Goal: Task Accomplishment & Management: Manage account settings

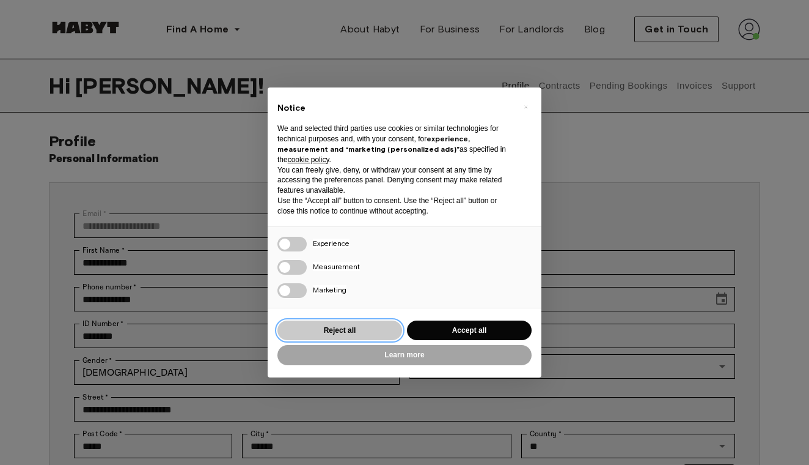
click at [379, 329] on button "Reject all" at bounding box center [340, 330] width 125 height 20
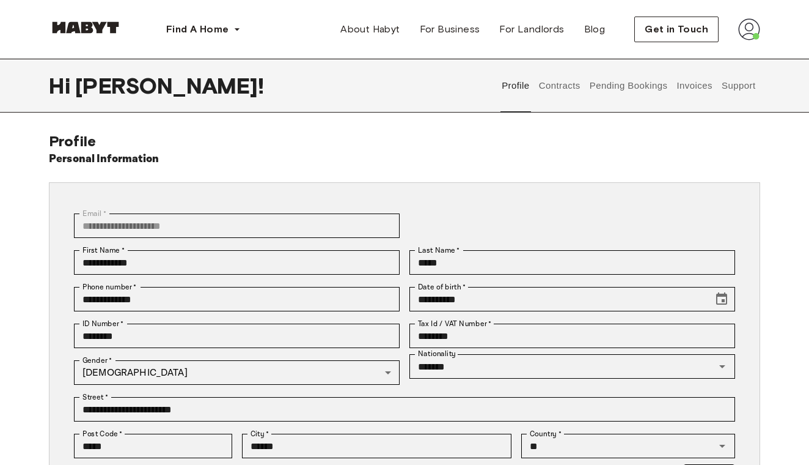
click at [633, 86] on button "Pending Bookings" at bounding box center [628, 86] width 81 height 54
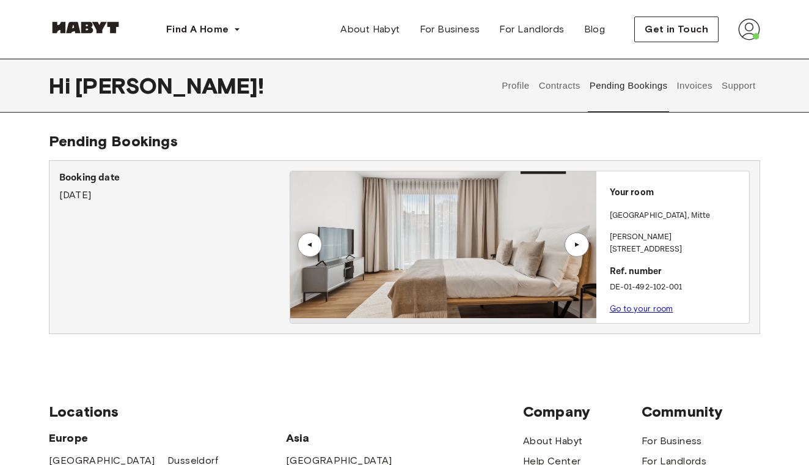
click at [554, 90] on button "Contracts" at bounding box center [559, 86] width 45 height 54
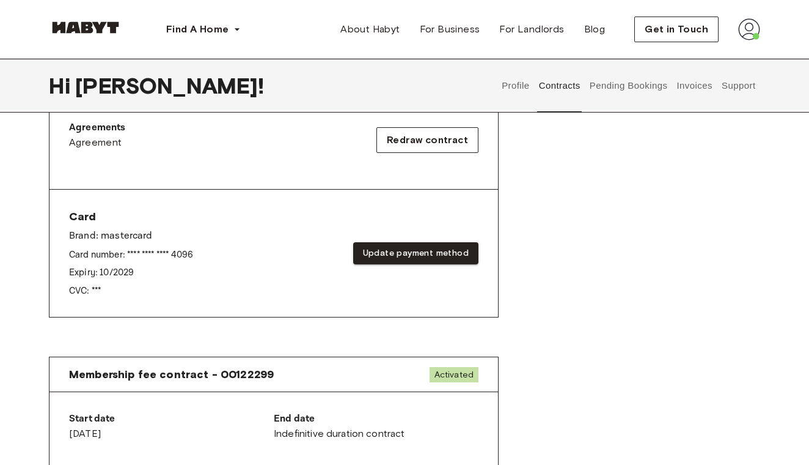
scroll to position [605, 0]
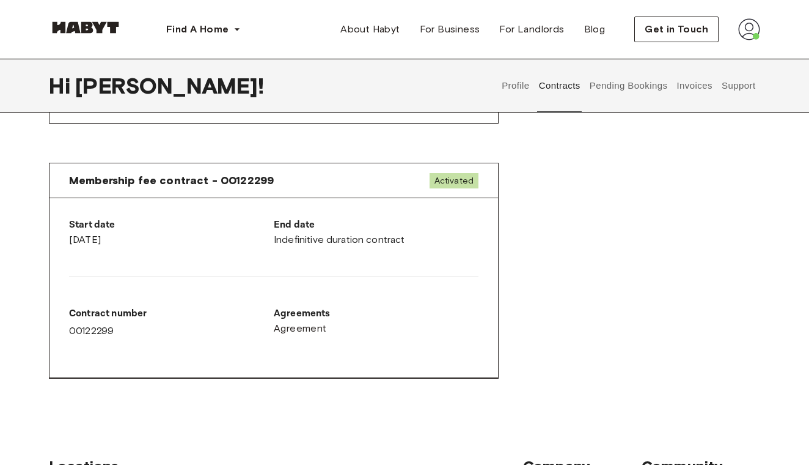
click at [361, 258] on div "Start date October 1st, 2025 End date Indefinitive duration contract Contract n…" at bounding box center [274, 288] width 449 height 180
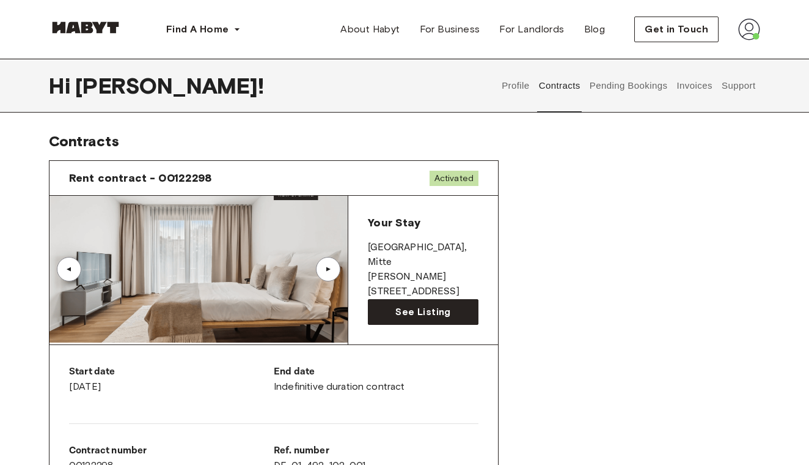
scroll to position [0, 0]
click at [606, 84] on button "Pending Bookings" at bounding box center [628, 86] width 81 height 54
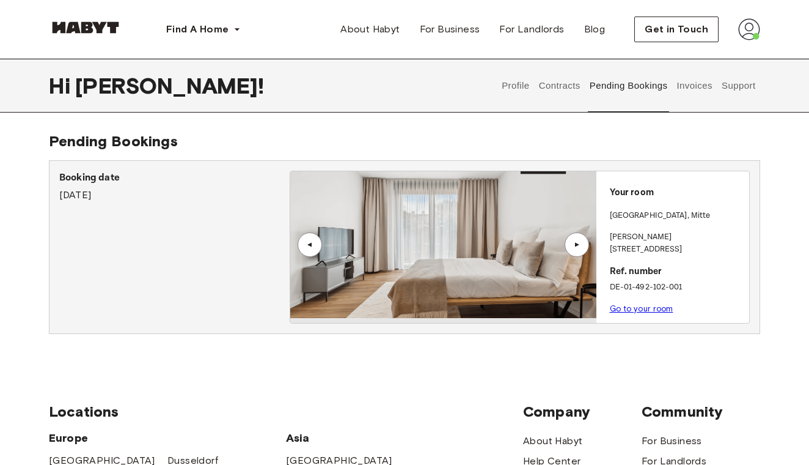
click at [702, 89] on button "Invoices" at bounding box center [694, 86] width 39 height 54
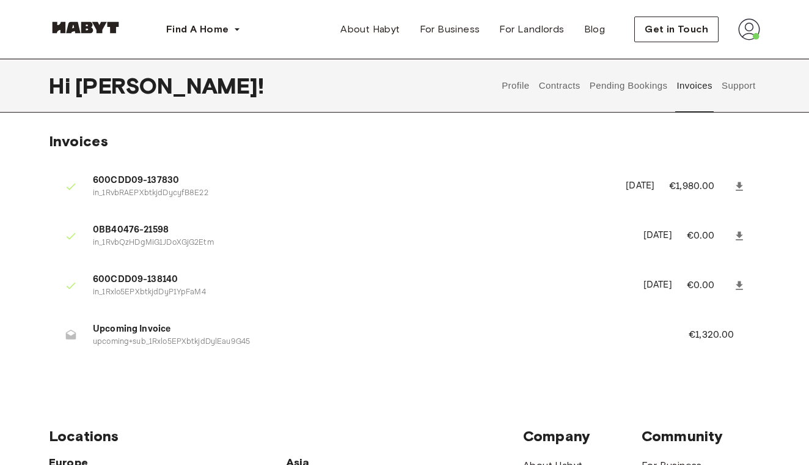
click at [733, 84] on button "Support" at bounding box center [738, 86] width 37 height 54
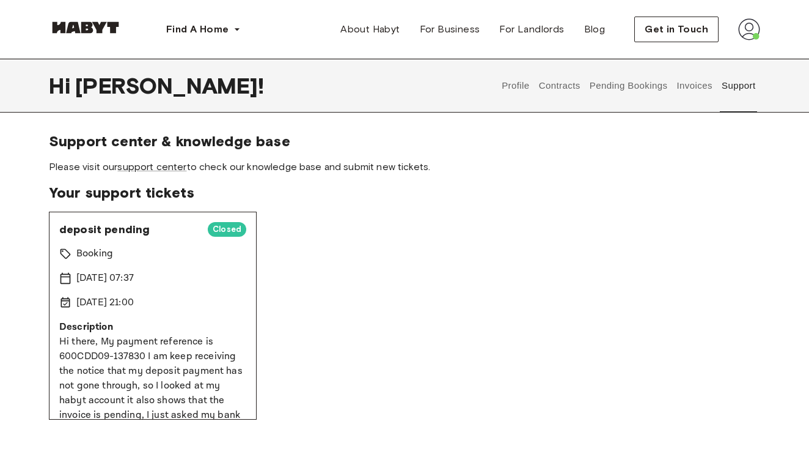
click at [573, 78] on button "Contracts" at bounding box center [559, 86] width 45 height 54
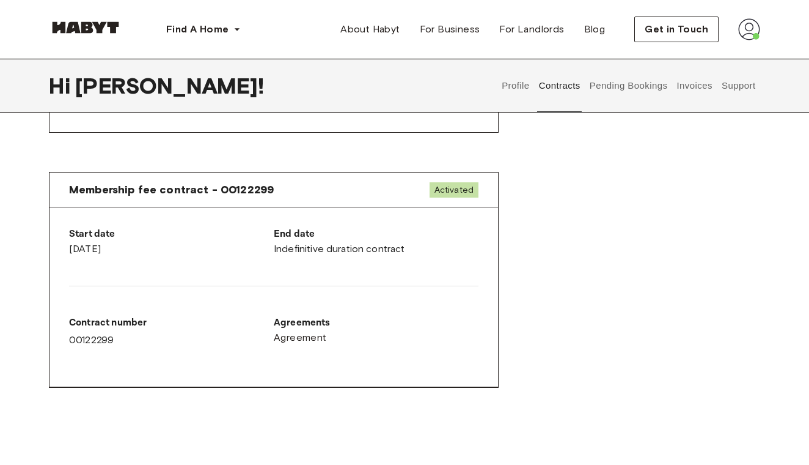
scroll to position [578, 0]
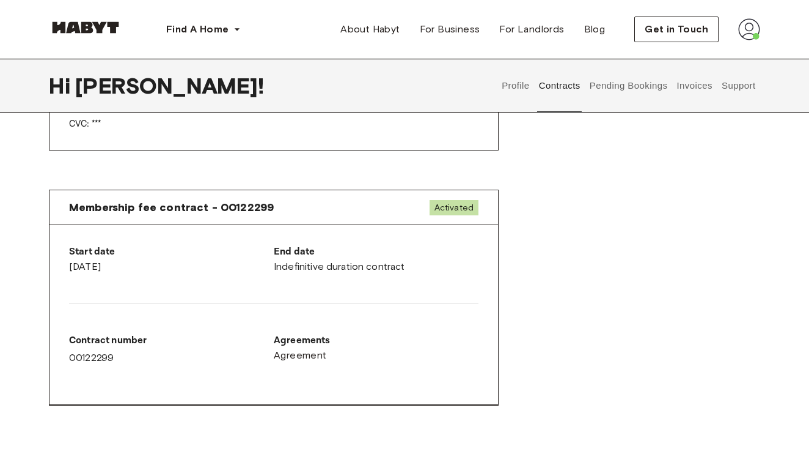
click at [379, 295] on div at bounding box center [274, 303] width 410 height 20
click at [339, 261] on div "End date Indefinitive duration contract" at bounding box center [376, 259] width 205 height 29
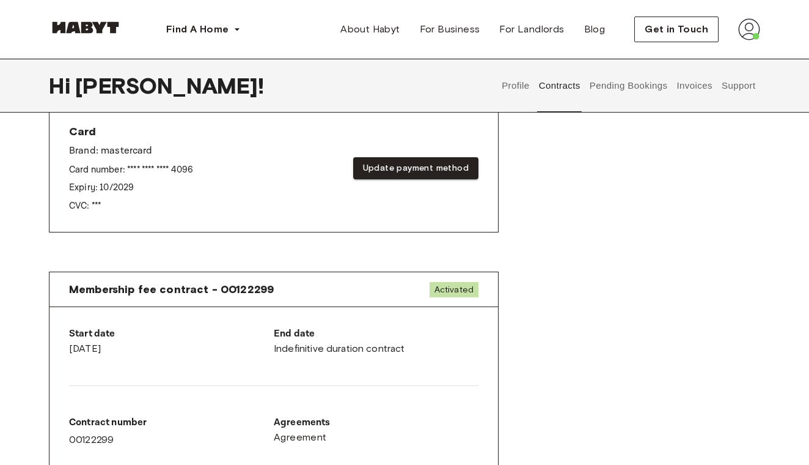
scroll to position [434, 0]
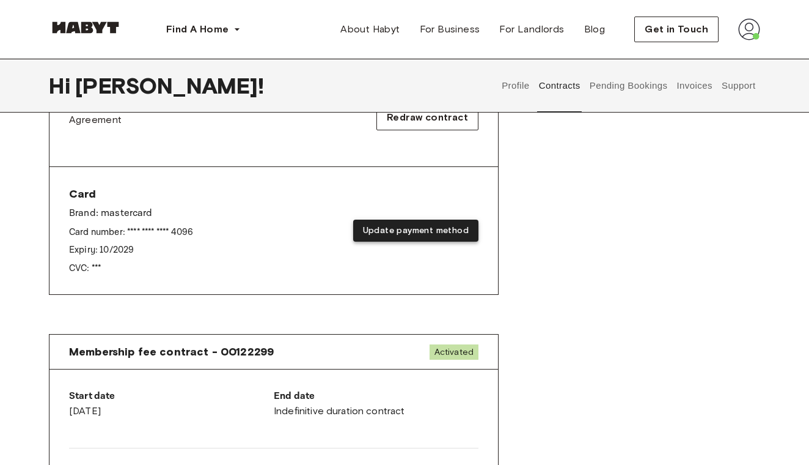
click at [440, 228] on button "Update payment method" at bounding box center [415, 230] width 125 height 23
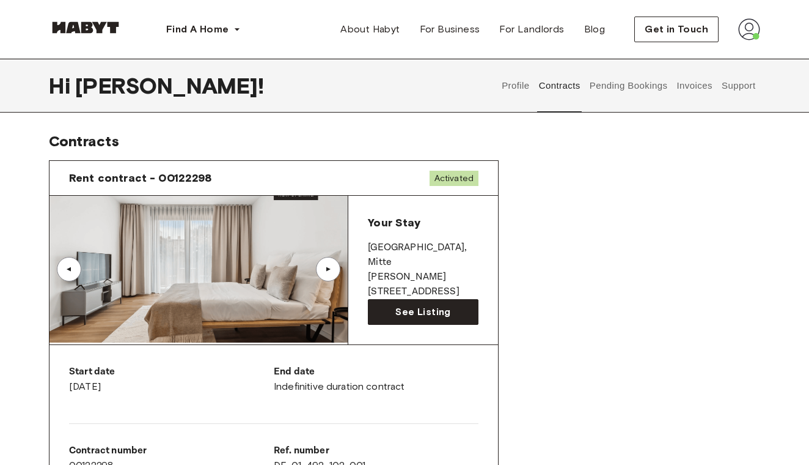
scroll to position [0, 0]
click at [630, 87] on button "Pending Bookings" at bounding box center [628, 86] width 81 height 54
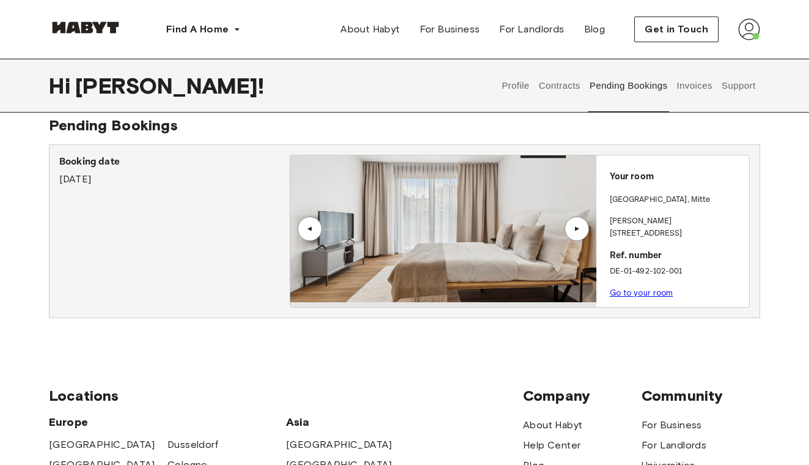
scroll to position [25, 0]
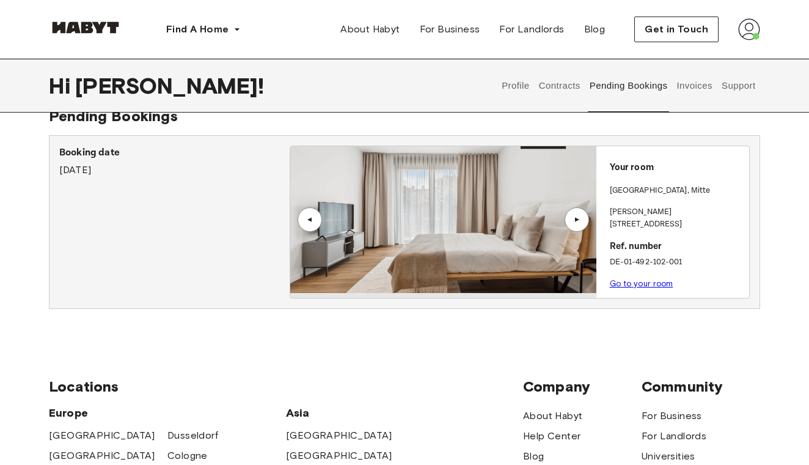
click at [638, 279] on link "Go to your room" at bounding box center [642, 283] width 64 height 9
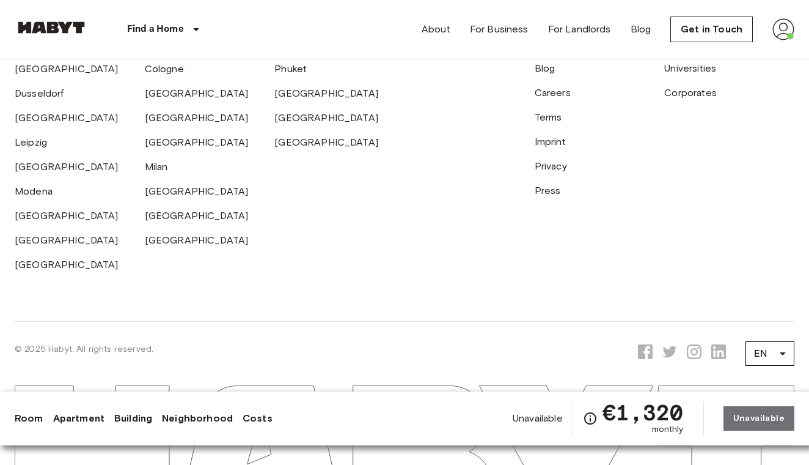
scroll to position [2940, 0]
